Goal: Information Seeking & Learning: Check status

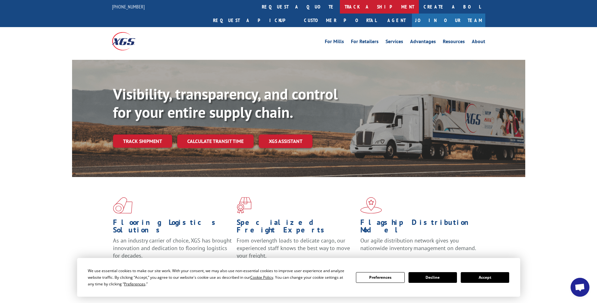
click at [340, 5] on link "track a shipment" at bounding box center [379, 7] width 79 height 14
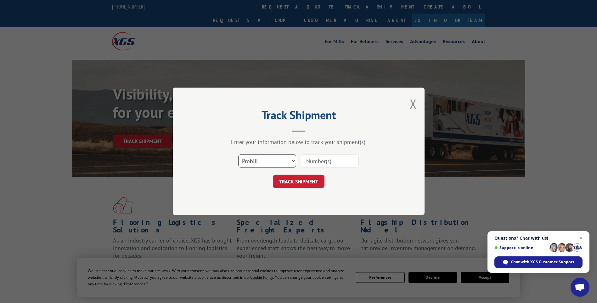
click at [292, 160] on select "Select category... Probill BOL PO" at bounding box center [267, 160] width 58 height 13
select select "bol"
click at [238, 154] on select "Select category... Probill BOL PO" at bounding box center [267, 160] width 58 height 13
click at [330, 162] on input at bounding box center [330, 160] width 58 height 13
paste input "2873228"
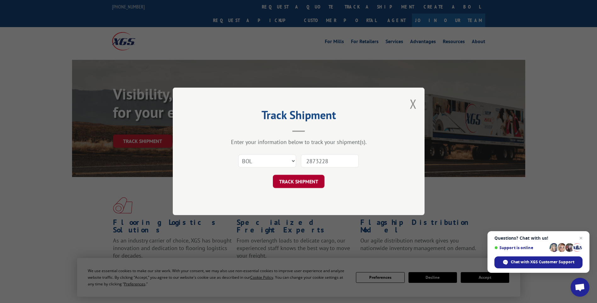
type input "2873228"
click at [303, 179] on button "TRACK SHIPMENT" at bounding box center [299, 181] width 52 height 13
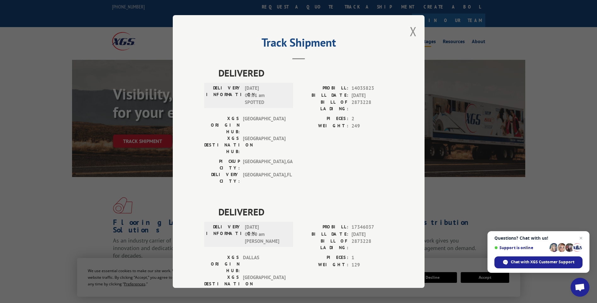
click at [410, 28] on button "Close modal" at bounding box center [412, 31] width 7 height 17
